Goal: Task Accomplishment & Management: Complete application form

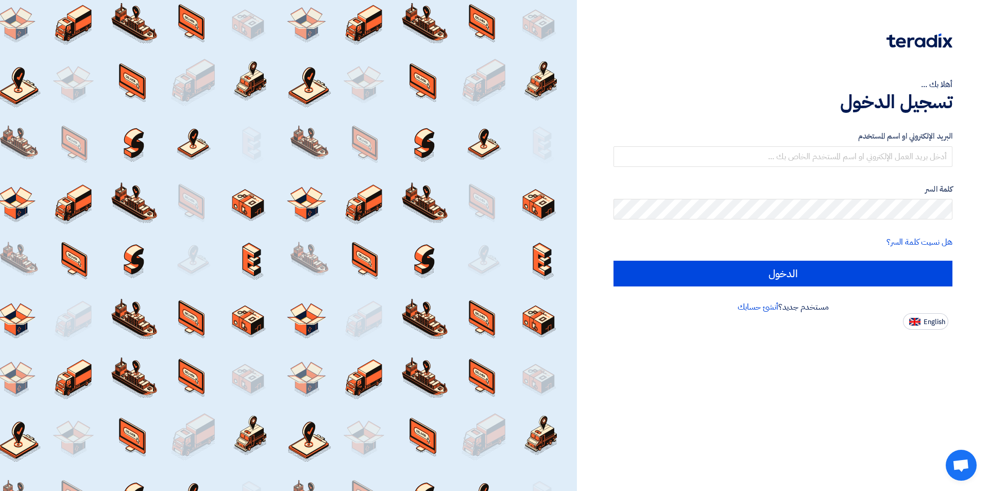
click at [800, 308] on div "مستخدم جديد؟ أنشئ حسابك" at bounding box center [783, 307] width 339 height 12
click at [926, 326] on span "English" at bounding box center [935, 321] width 22 height 7
type input "Sign in"
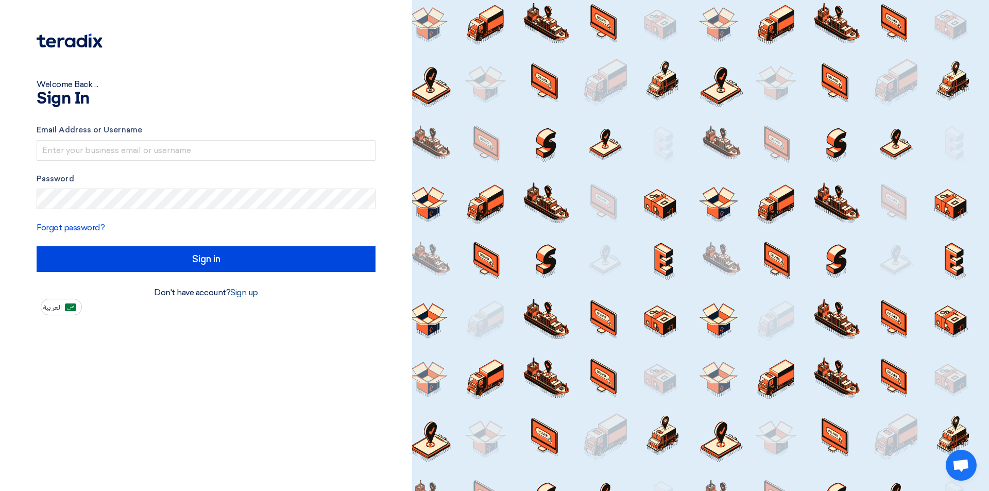
click at [249, 292] on link "Sign up" at bounding box center [244, 293] width 28 height 10
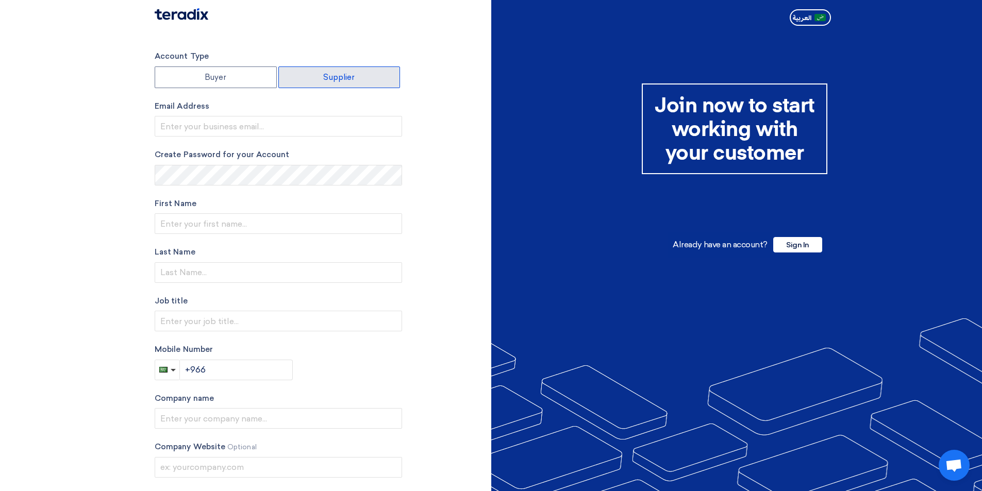
click at [350, 80] on label "Supplier" at bounding box center [339, 77] width 122 height 22
click at [350, 80] on input "Supplier" at bounding box center [339, 77] width 121 height 21
radio input "true"
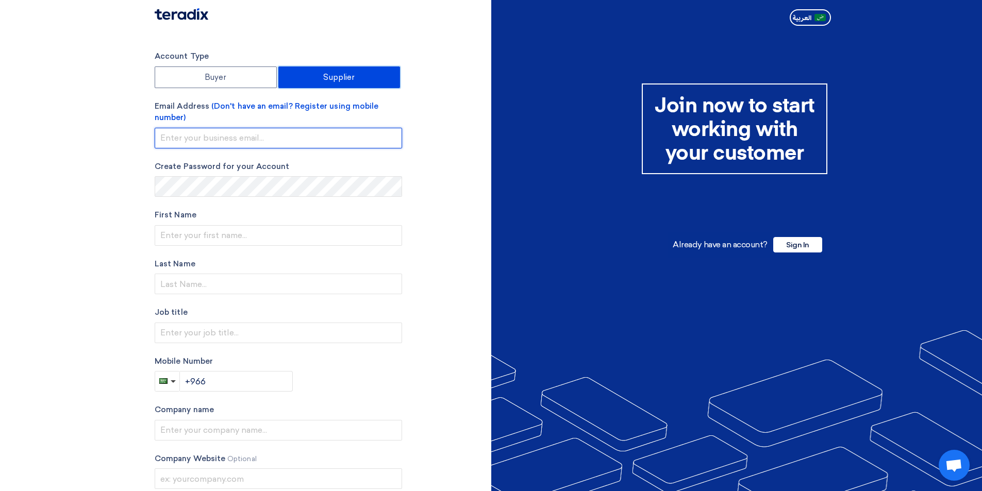
click at [215, 140] on input "email" at bounding box center [278, 138] width 247 height 21
type input "contact@gardenartme.com"
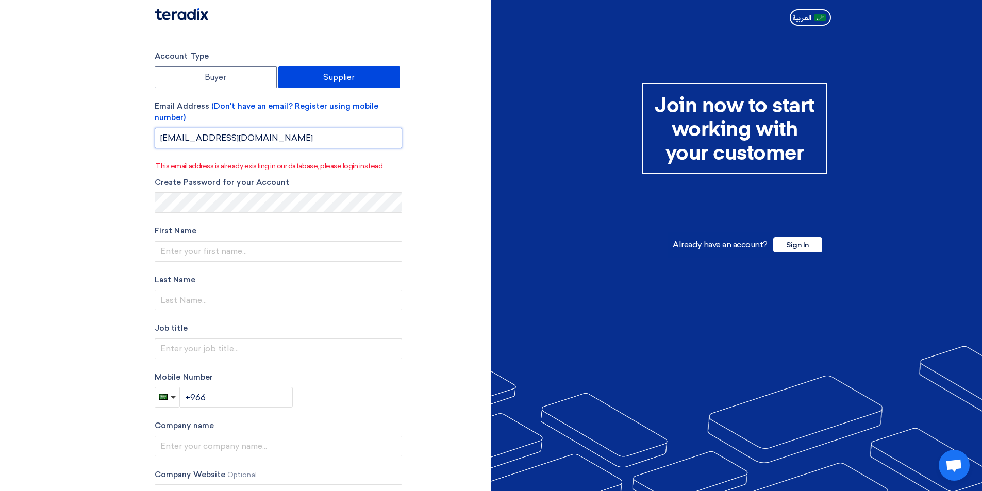
click at [285, 139] on input "contact@gardenartme.com" at bounding box center [278, 138] width 247 height 21
drag, startPoint x: 286, startPoint y: 139, endPoint x: 0, endPoint y: 146, distance: 286.6
click at [0, 146] on section "Account Type Buyer Supplier Email Address (Don't have an email? Register using …" at bounding box center [491, 307] width 982 height 555
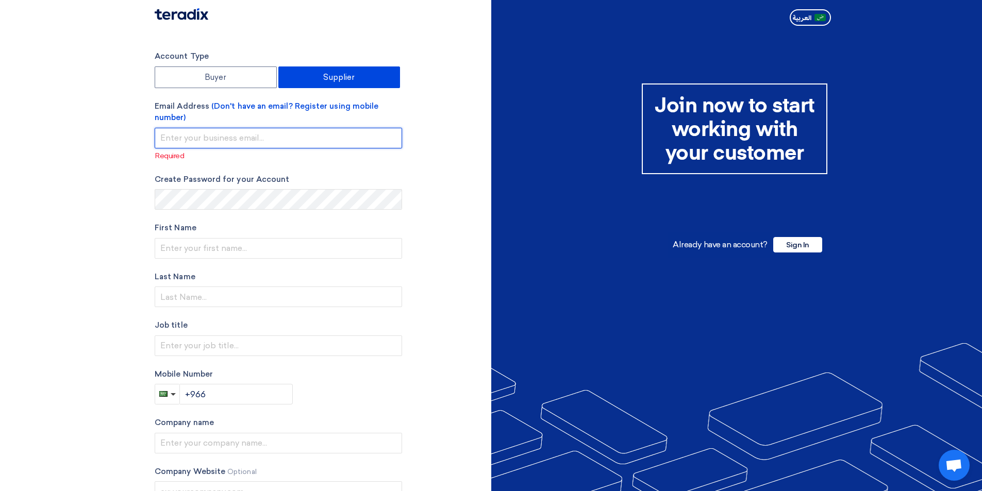
click at [183, 138] on input "email" at bounding box center [278, 138] width 247 height 21
type input "accounting@gardenartme.com"
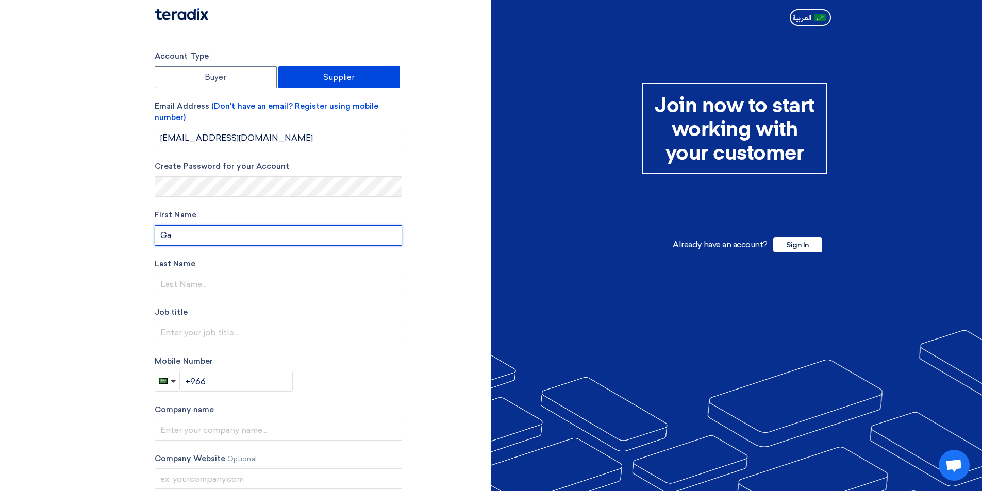
type input "G"
type input "[PERSON_NAME]"
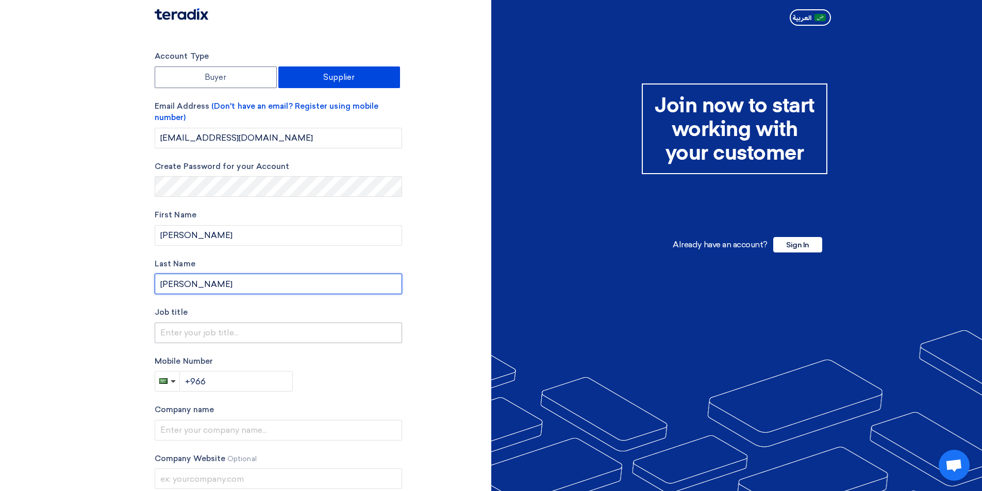
type input "Shafiq"
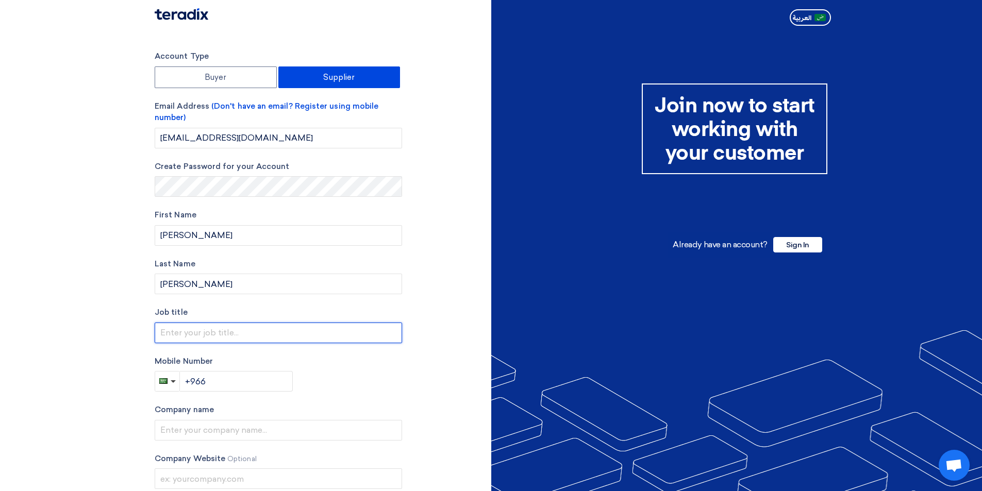
click at [189, 340] on input "text" at bounding box center [278, 333] width 247 height 21
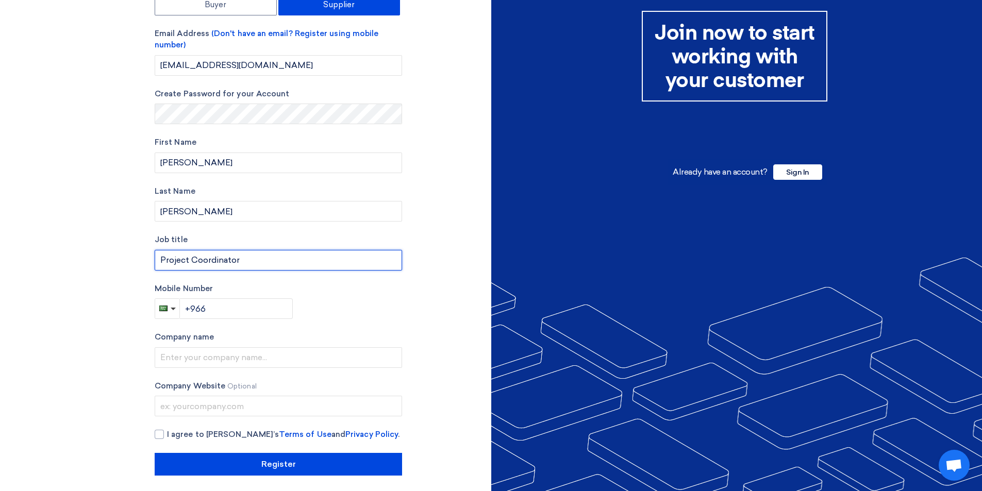
scroll to position [78, 0]
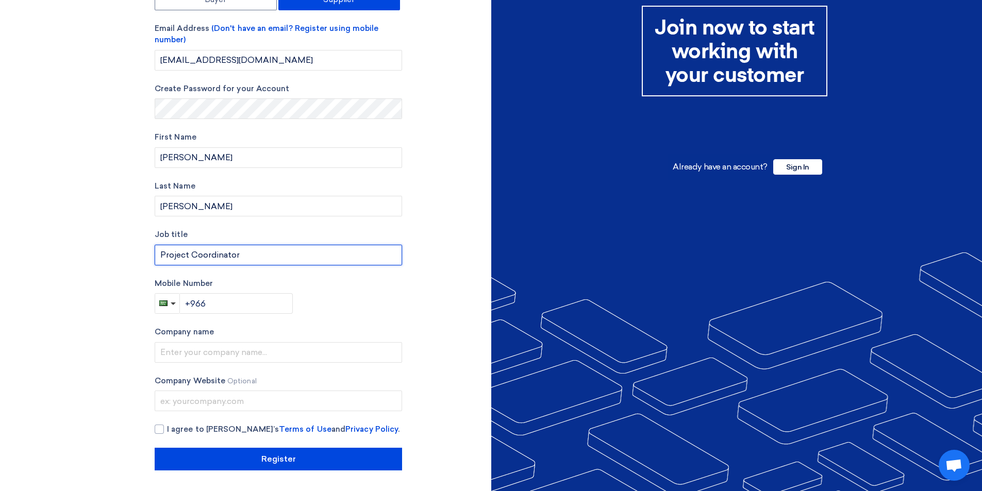
type input "Project Coordinator"
click at [241, 305] on input "+966" at bounding box center [236, 303] width 113 height 21
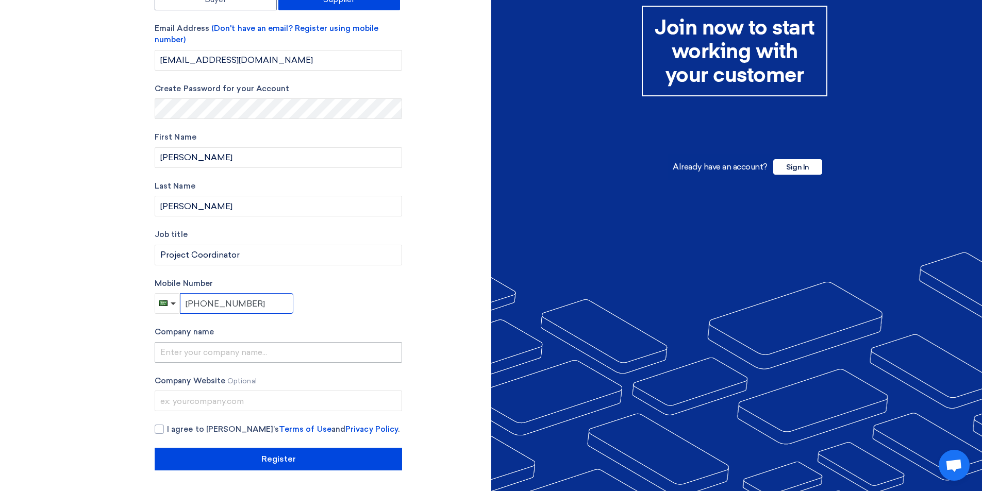
type input "+966 502449709"
click at [195, 354] on input "text" at bounding box center [278, 352] width 247 height 21
type input "Garden Art"
click at [198, 405] on input "text" at bounding box center [278, 401] width 247 height 21
click at [163, 431] on div at bounding box center [159, 429] width 9 height 9
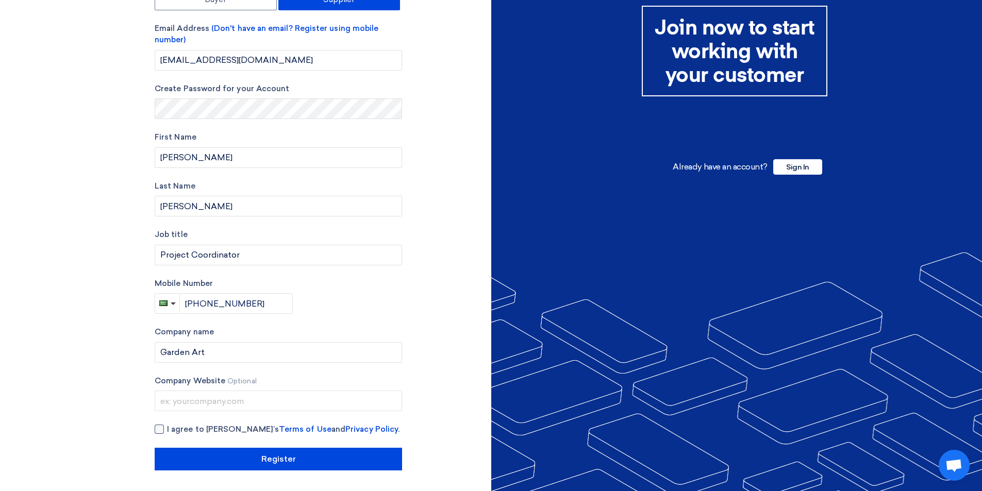
click at [167, 431] on input "I agree to Teradix’s Terms of Use and Privacy Policy ." at bounding box center [290, 434] width 247 height 21
checkbox input "true"
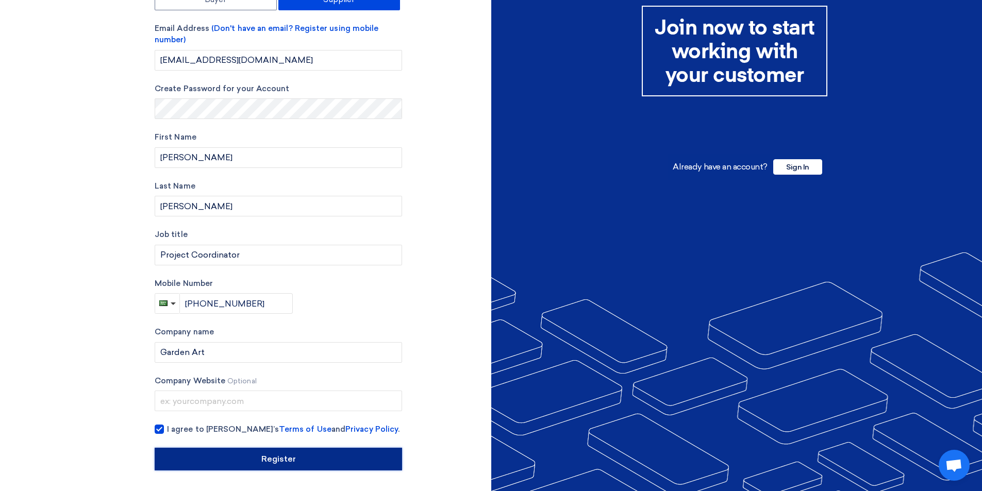
click at [274, 458] on input "Register" at bounding box center [278, 459] width 247 height 23
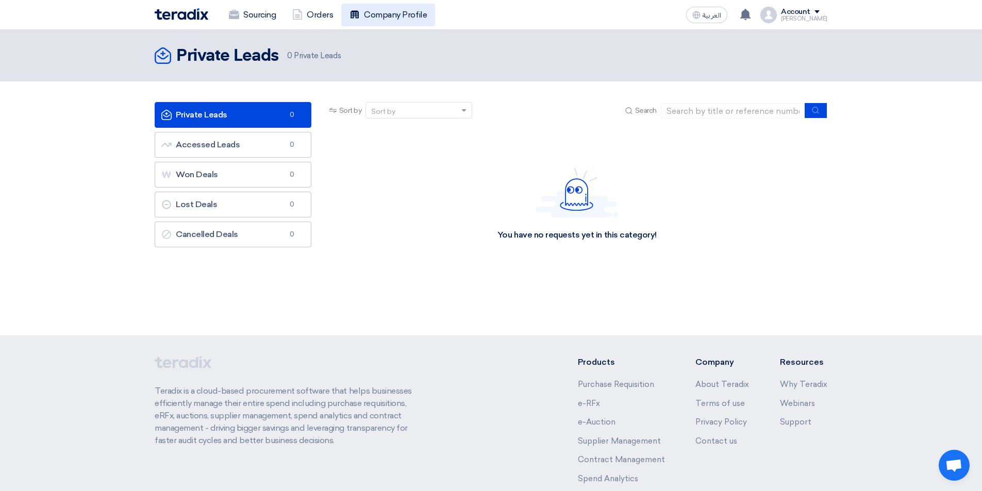
click at [408, 23] on link "Company Profile" at bounding box center [388, 15] width 94 height 23
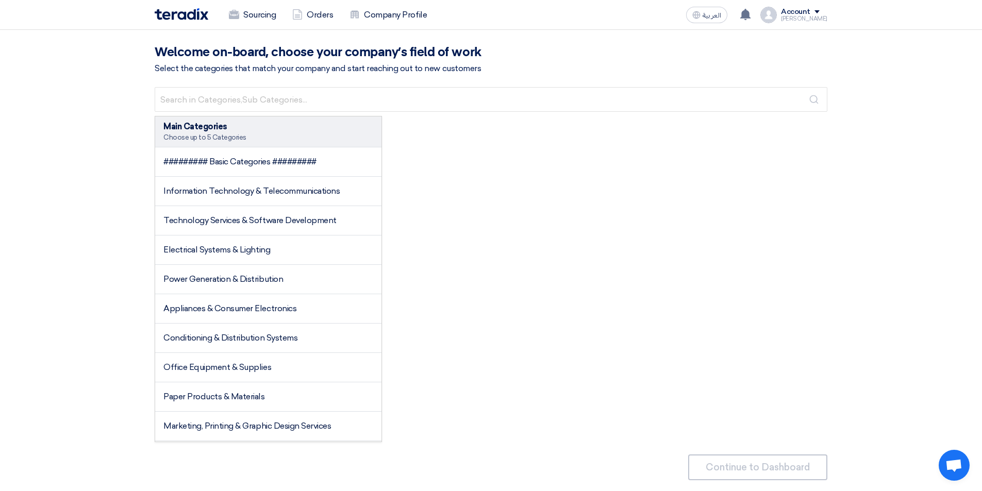
click at [799, 21] on div "[PERSON_NAME]" at bounding box center [804, 19] width 46 height 6
click at [620, 222] on div "Main Categories Choose up to 5 Categories ######### Basic Categories ######### …" at bounding box center [491, 279] width 672 height 326
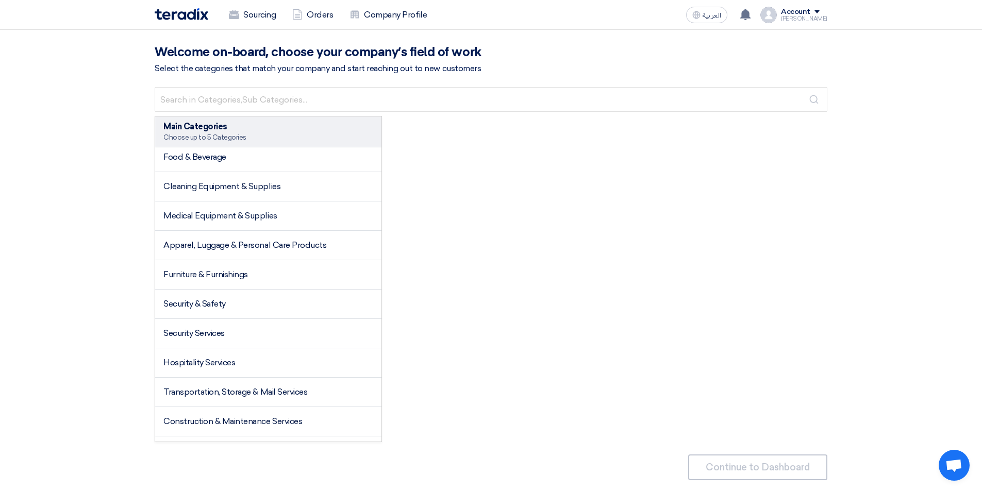
scroll to position [361, 0]
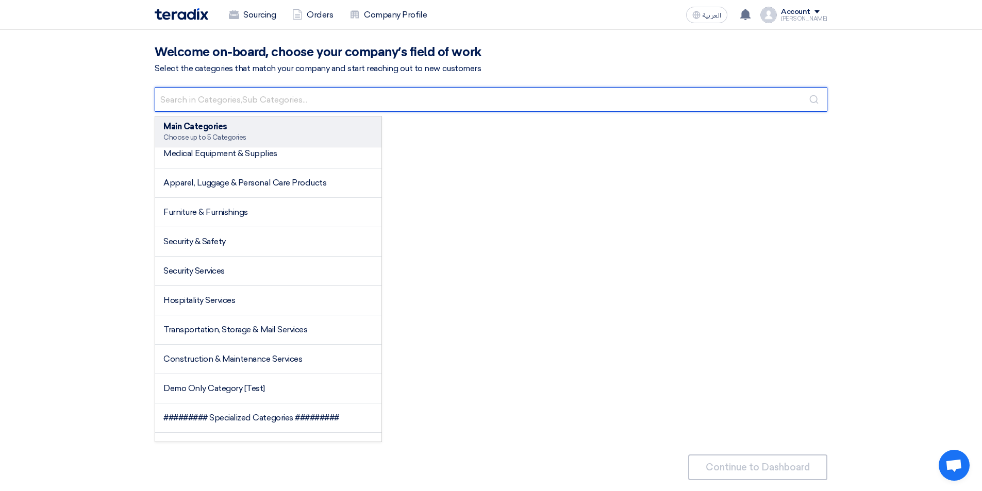
click at [260, 96] on input "text" at bounding box center [491, 99] width 672 height 25
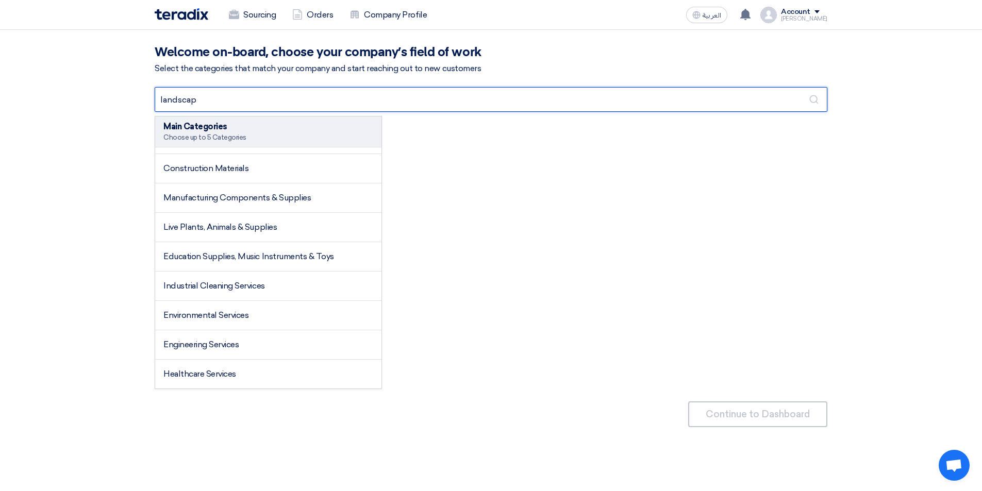
scroll to position [0, 0]
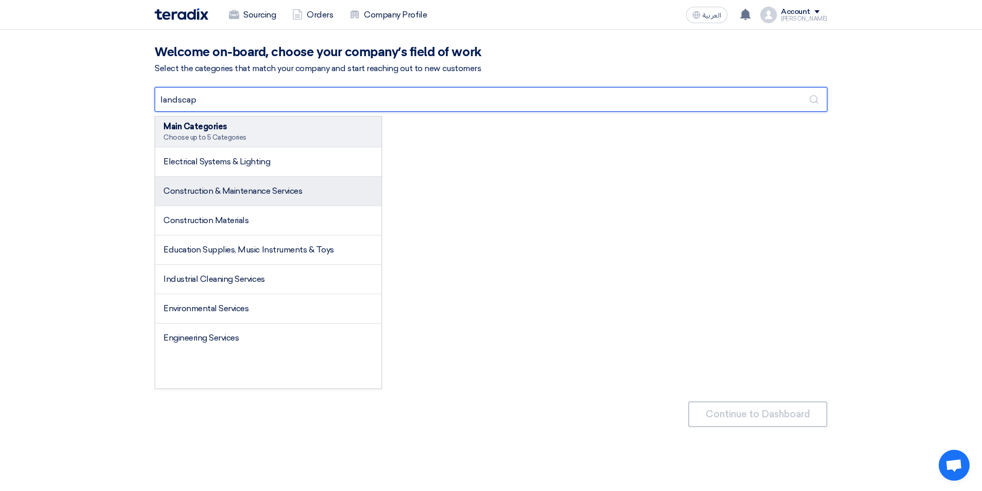
type input "landscap"
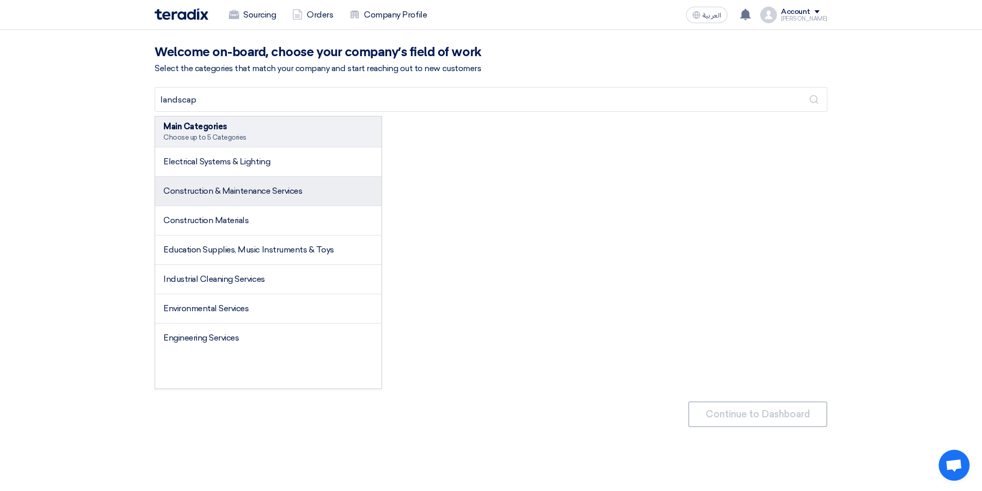
click at [275, 194] on span "Construction & Maintenance Services" at bounding box center [232, 191] width 139 height 10
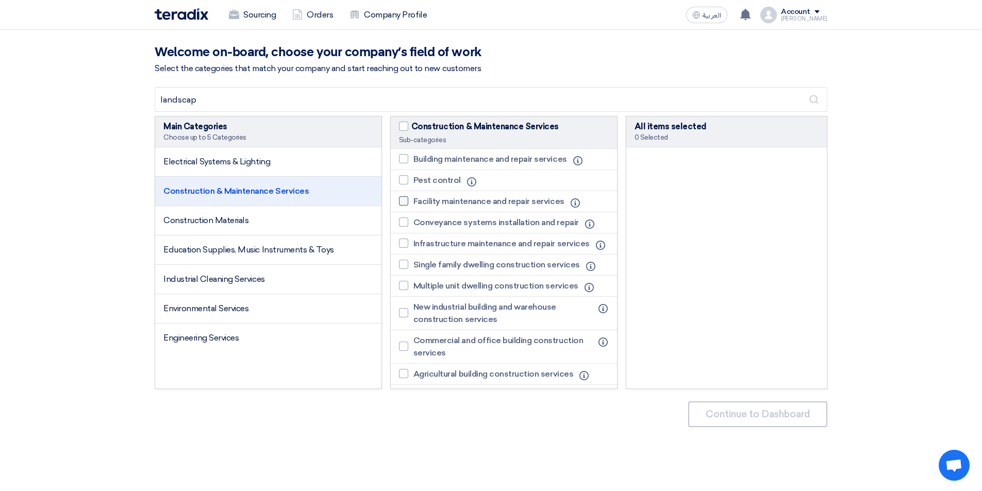
click at [415, 201] on span "Facility maintenance and repair services" at bounding box center [488, 201] width 151 height 12
click at [415, 201] on input "Facility maintenance and repair services" at bounding box center [416, 201] width 7 height 7
checkbox input "true"
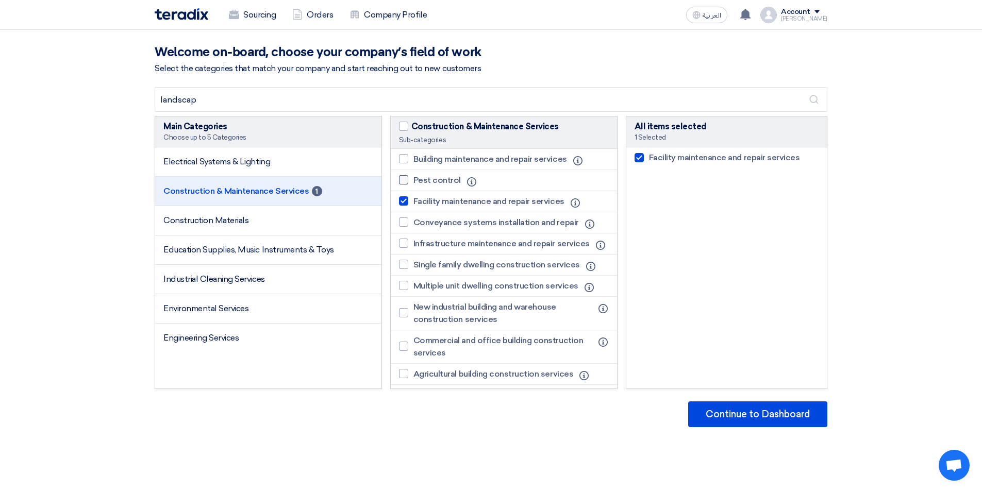
click at [427, 181] on span "Pest control" at bounding box center [436, 180] width 47 height 12
click at [420, 181] on input "Pest control" at bounding box center [416, 180] width 7 height 7
checkbox input "true"
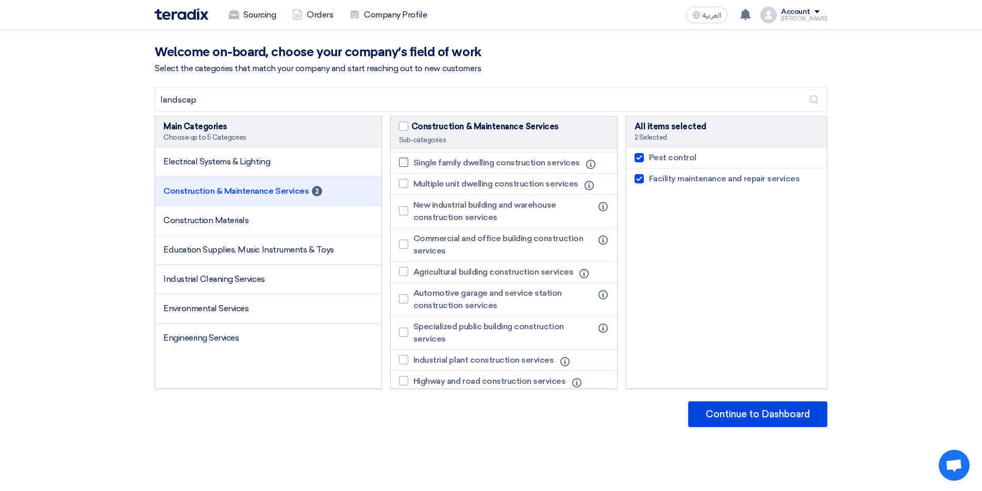
scroll to position [103, 0]
click at [500, 277] on span "Agricultural building construction services" at bounding box center [493, 271] width 160 height 12
click at [420, 274] on input "Agricultural building construction services" at bounding box center [416, 270] width 7 height 7
checkbox input "true"
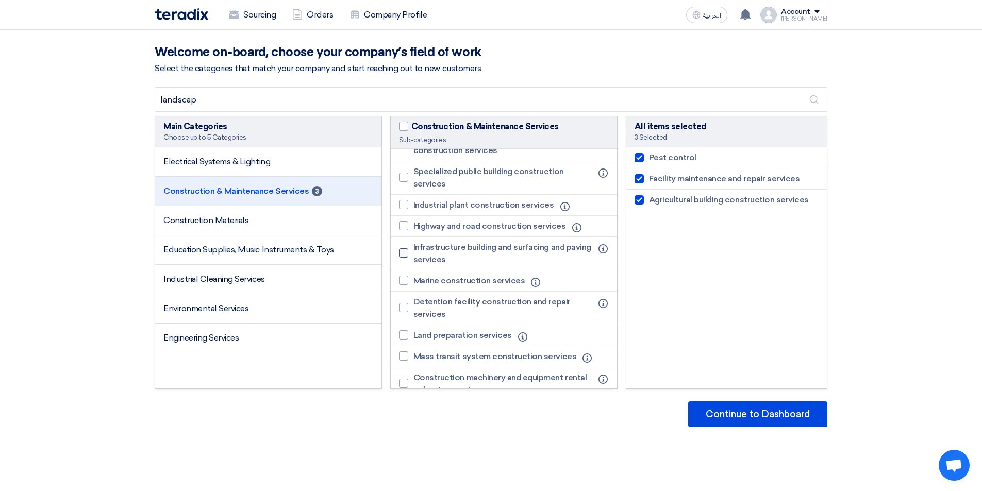
scroll to position [258, 0]
click at [466, 341] on span "Land preparation services" at bounding box center [462, 335] width 98 height 12
click at [420, 338] on input "Land preparation services" at bounding box center [416, 334] width 7 height 7
checkbox input "true"
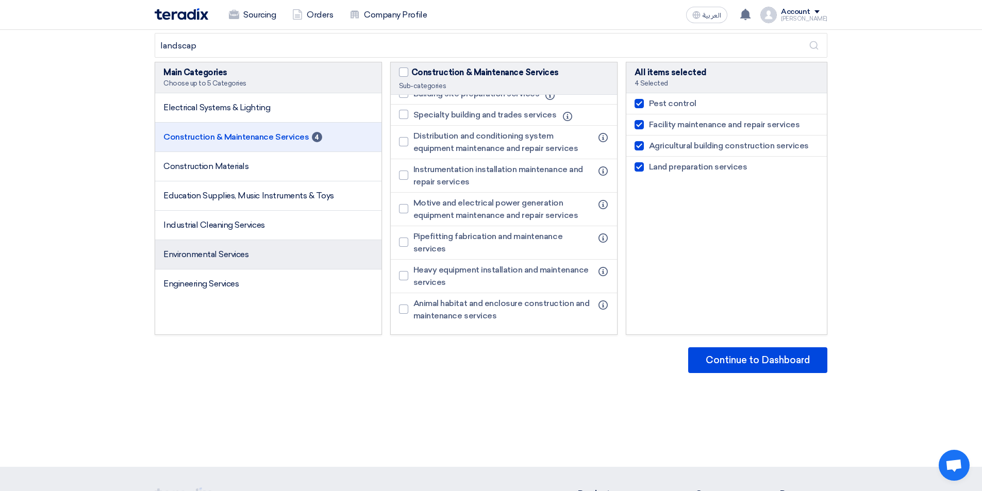
scroll to position [0, 0]
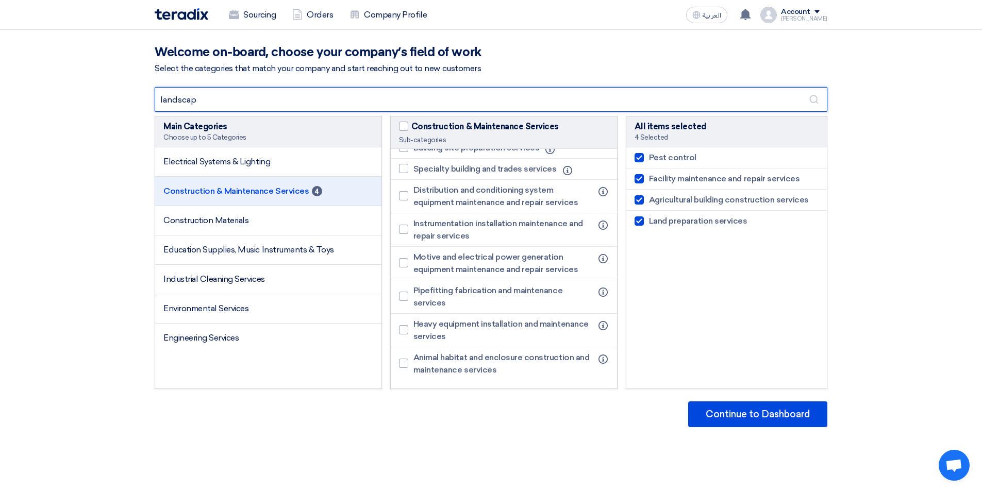
click at [225, 99] on input "landscap" at bounding box center [491, 99] width 672 height 25
drag, startPoint x: 225, startPoint y: 99, endPoint x: 83, endPoint y: 99, distance: 142.2
click at [83, 99] on div "Welcome on-board, choose your company’s field of work Select the categories tha…" at bounding box center [491, 275] width 982 height 491
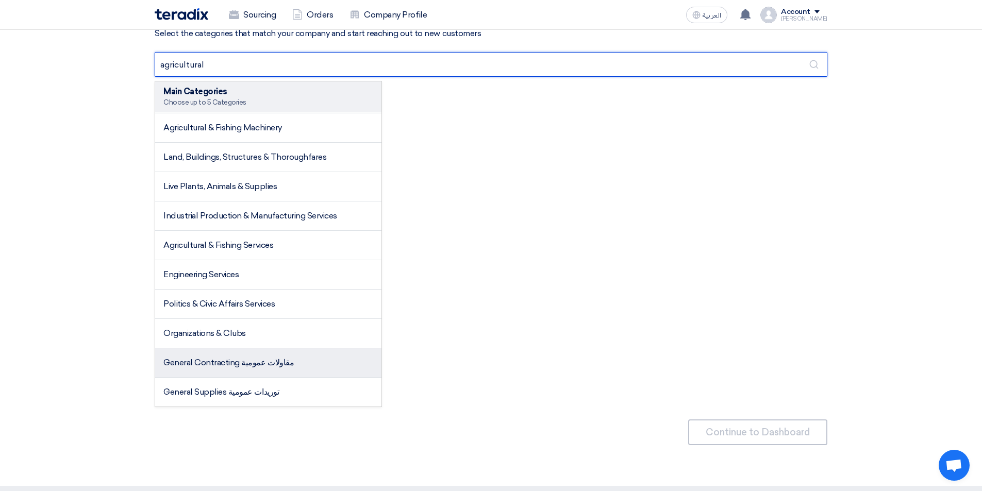
scroll to position [52, 0]
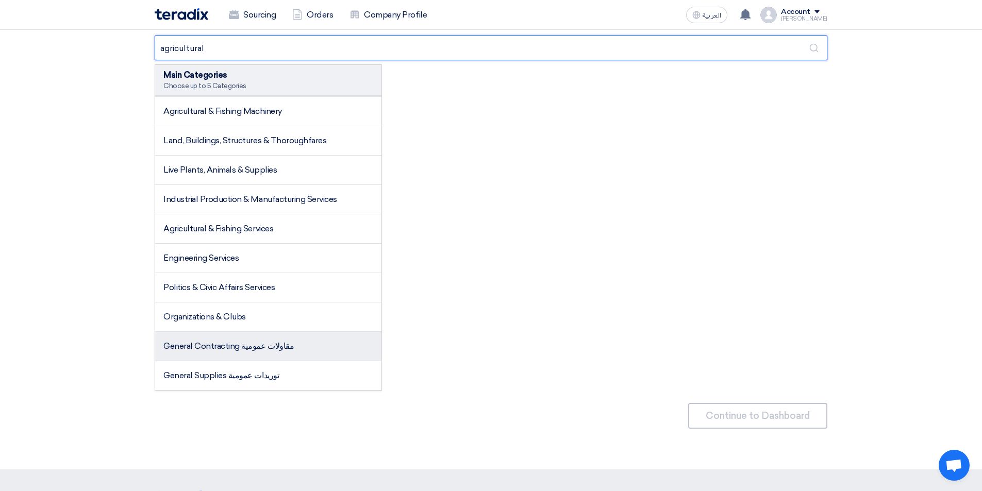
type input "agricultural"
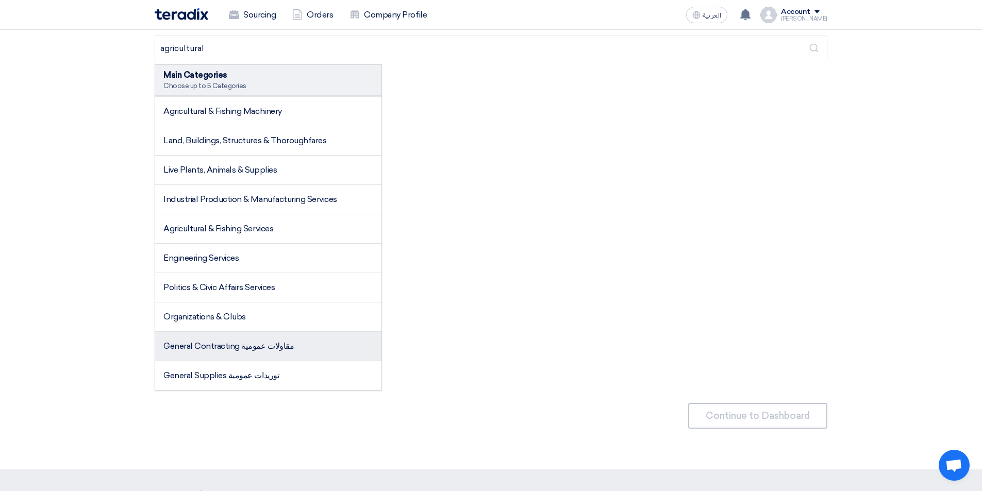
click at [290, 342] on li "General Contracting مقاولات عمومية" at bounding box center [268, 346] width 226 height 29
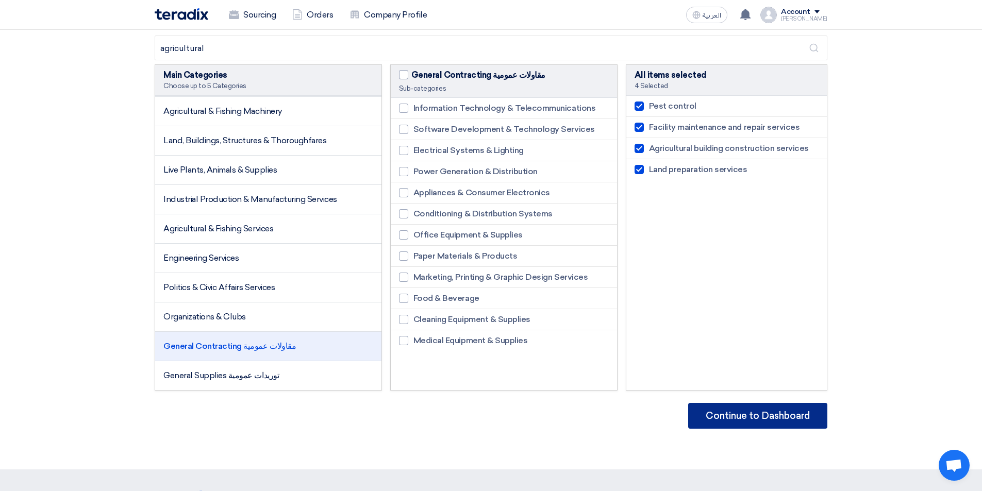
click at [748, 428] on button "Continue to Dashboard" at bounding box center [757, 416] width 139 height 26
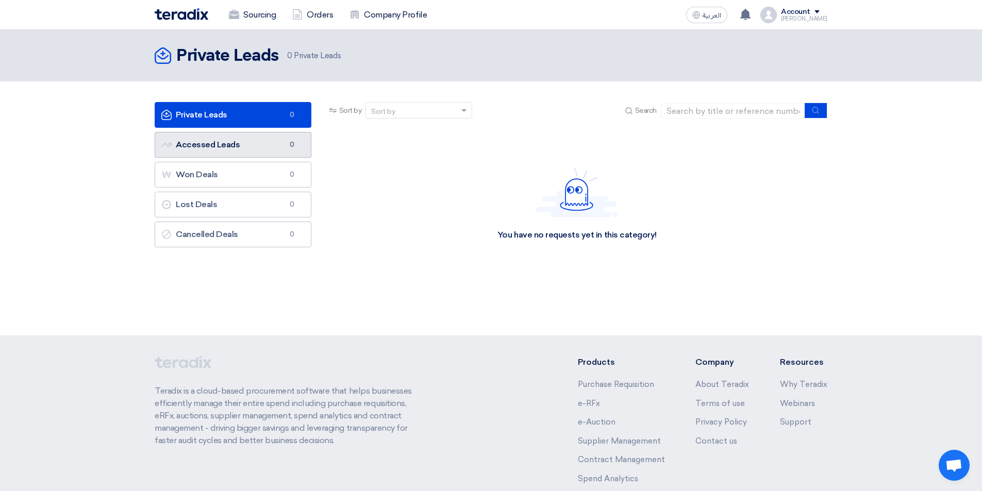
click at [206, 144] on link "Accessed Leads Accessed Leads 0" at bounding box center [233, 145] width 157 height 26
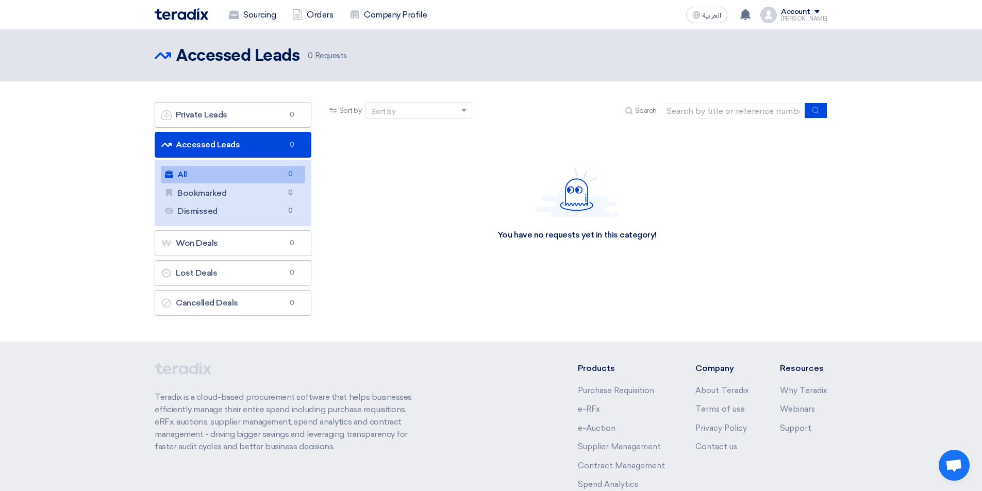
click at [804, 15] on div "Account" at bounding box center [795, 12] width 29 height 9
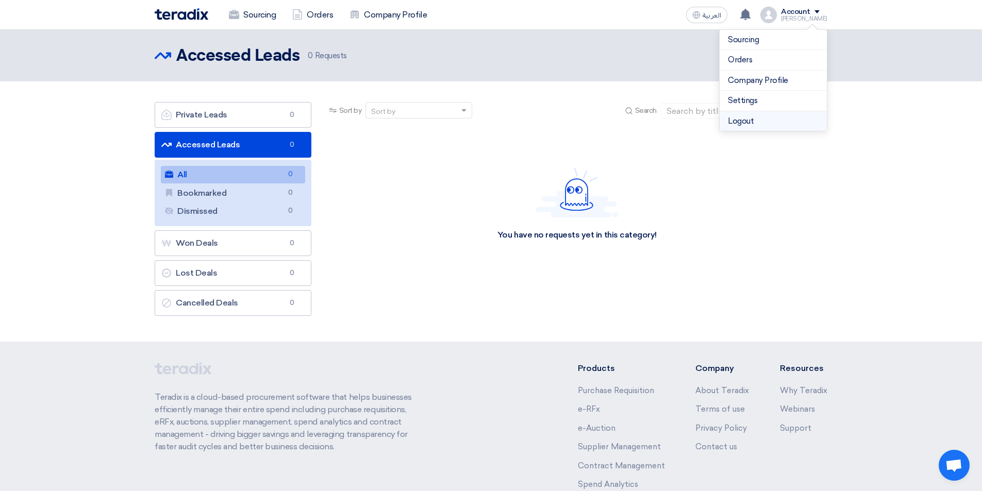
click at [763, 118] on li "Logout" at bounding box center [772, 121] width 107 height 20
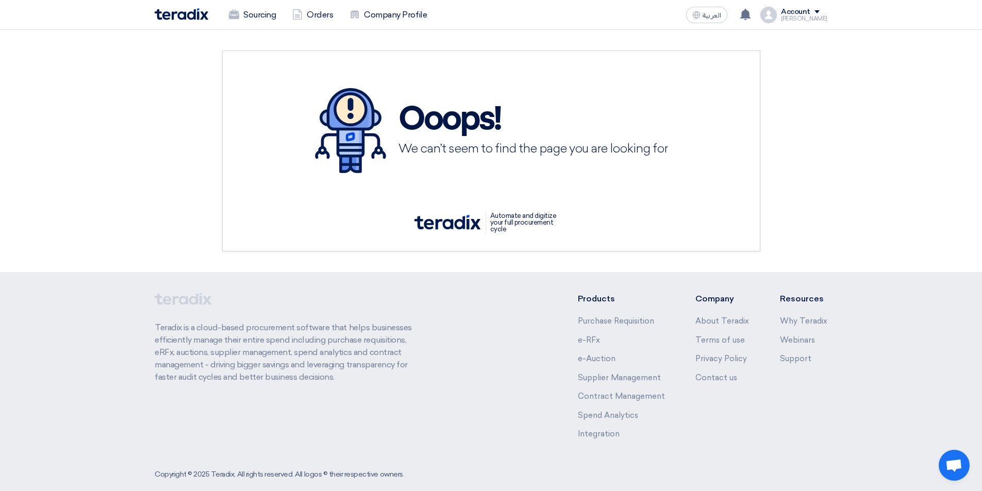
click at [803, 14] on div "Account" at bounding box center [795, 12] width 29 height 9
click at [511, 167] on div "Ooops! We can’t seem to find the page you are looking for" at bounding box center [491, 130] width 352 height 85
click at [790, 16] on div "[PERSON_NAME]" at bounding box center [804, 19] width 46 height 6
click at [777, 76] on link "Company Profile" at bounding box center [773, 81] width 91 height 12
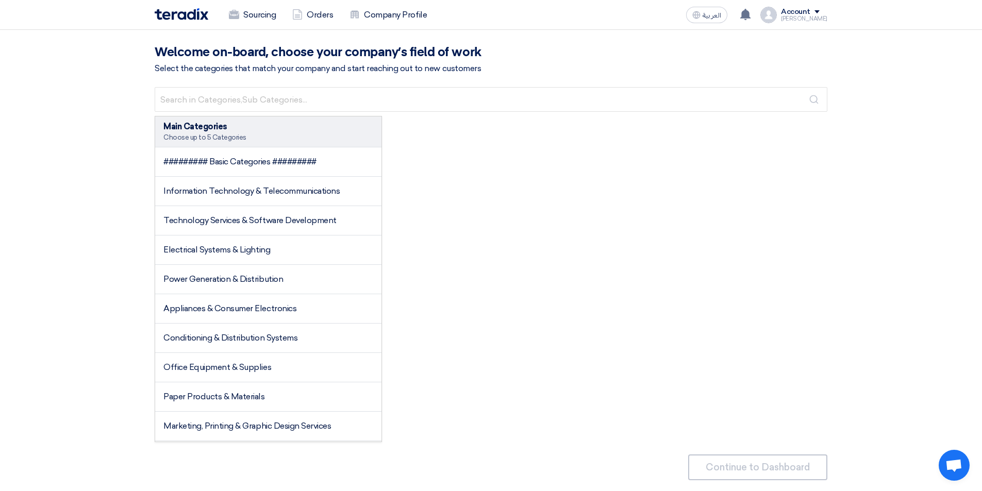
click at [805, 9] on div "Account" at bounding box center [795, 12] width 29 height 9
click at [738, 112] on li "Logout" at bounding box center [772, 121] width 107 height 20
